Goal: Task Accomplishment & Management: Use online tool/utility

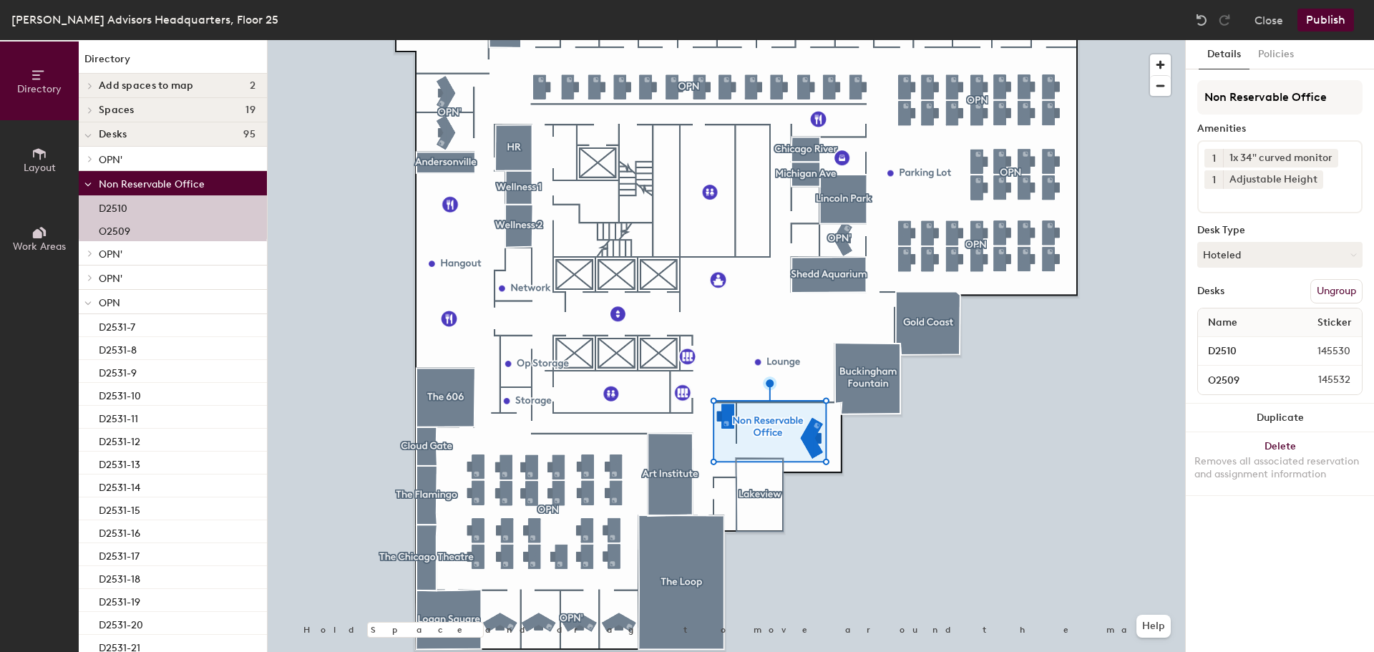
click at [36, 149] on icon at bounding box center [39, 153] width 13 height 11
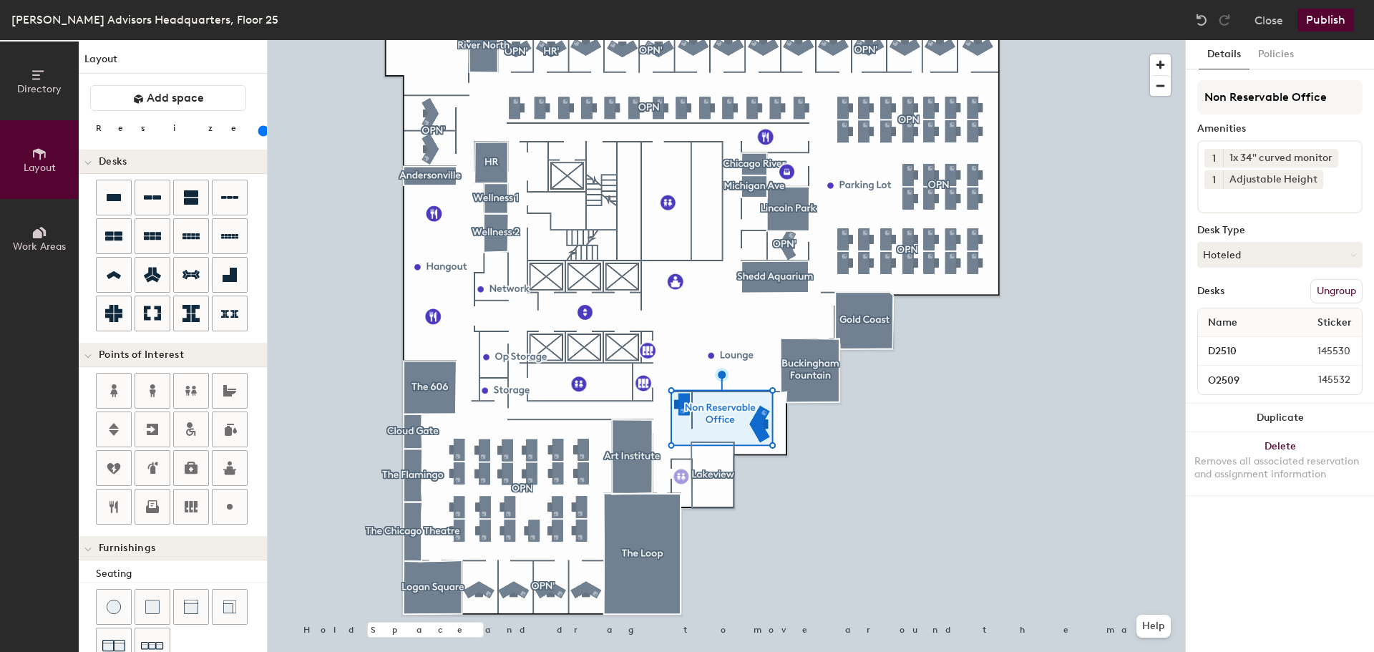
click at [681, 477] on div "Directory Layout Work Areas Layout Add space Resize Desks Points of Interest Fu…" at bounding box center [687, 346] width 1374 height 612
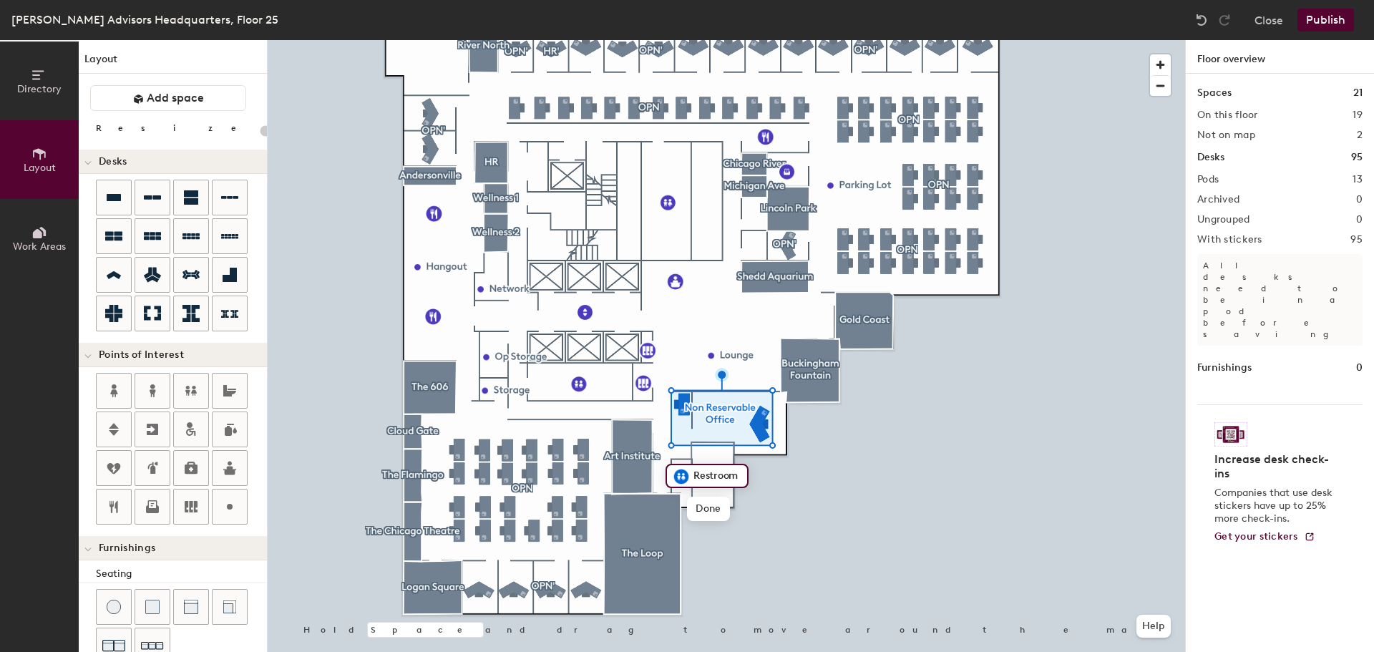
click at [806, 40] on div at bounding box center [726, 40] width 917 height 0
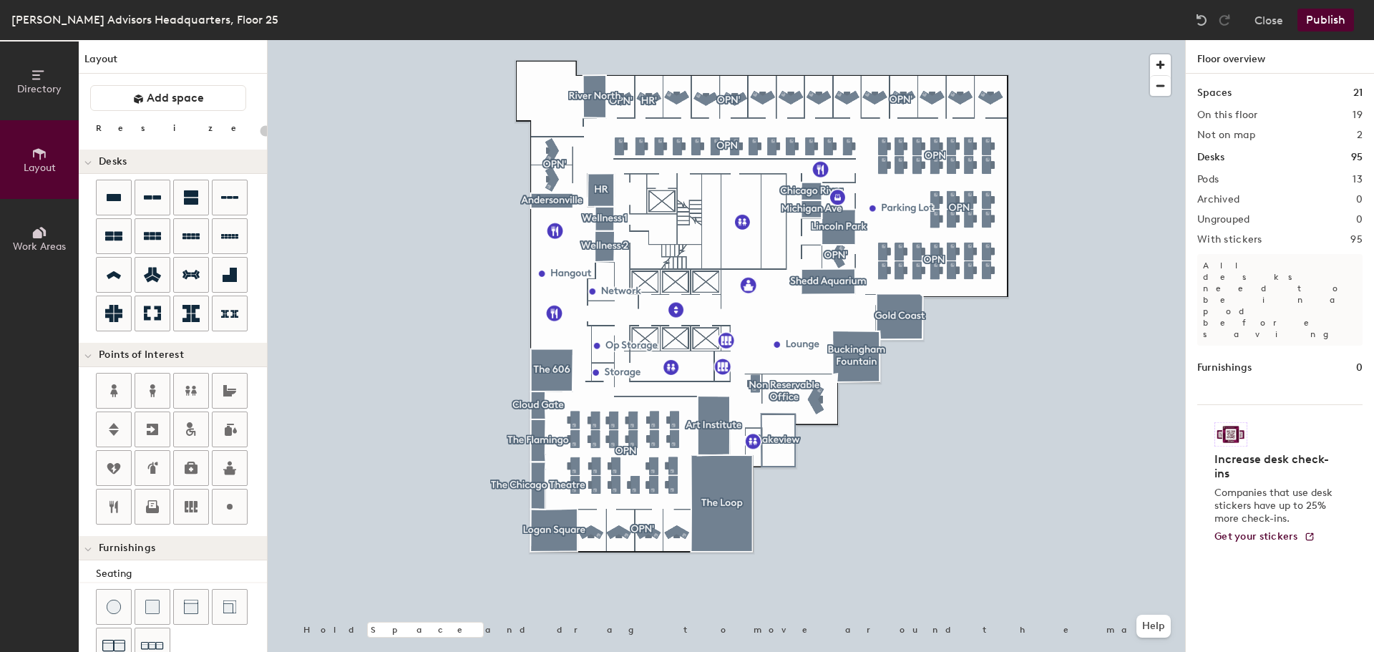
click at [1312, 19] on button "Publish" at bounding box center [1325, 20] width 57 height 23
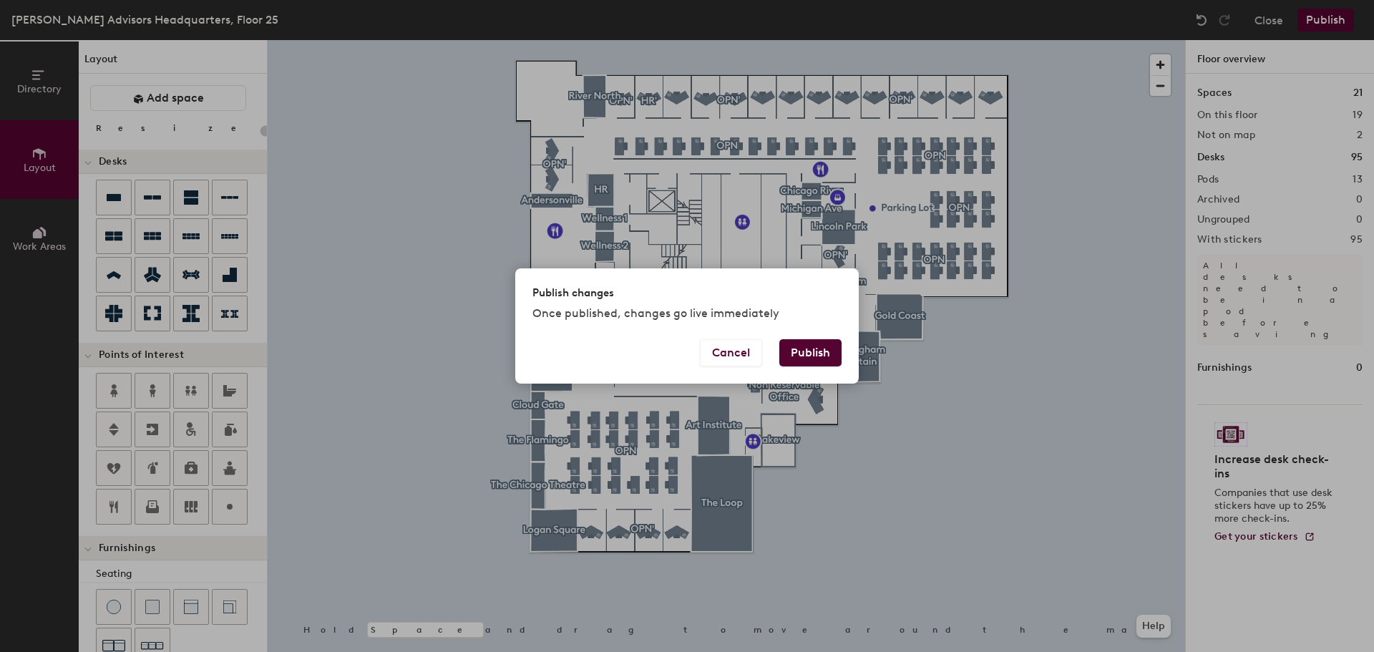
click at [814, 350] on button "Publish" at bounding box center [810, 352] width 62 height 27
type input "20"
